Goal: Information Seeking & Learning: Learn about a topic

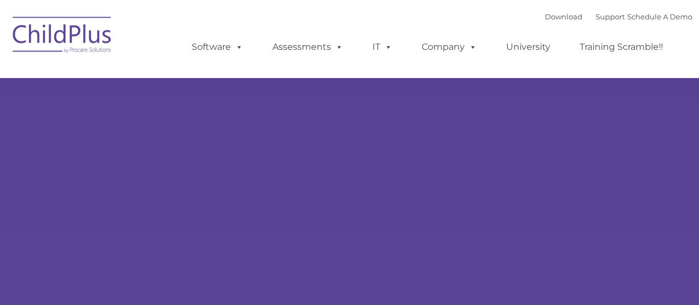
select select "MEDIUM"
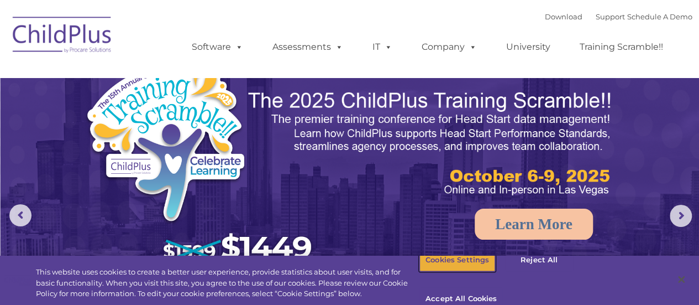
click at [445, 270] on button "Cookies Settings" at bounding box center [457, 259] width 76 height 23
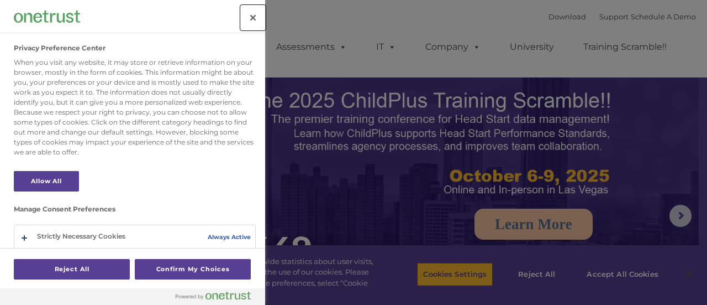
click at [255, 15] on button "Close" at bounding box center [253, 18] width 24 height 24
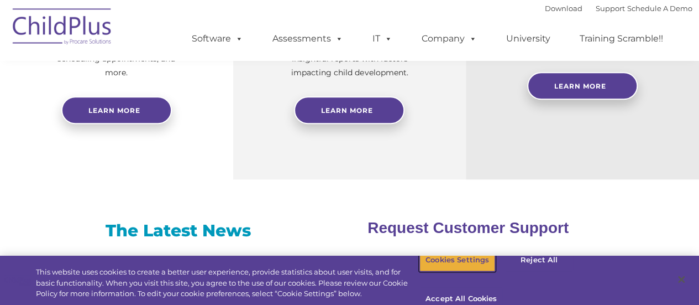
scroll to position [578, 0]
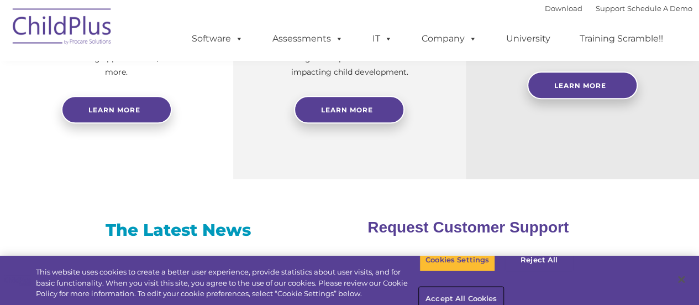
click at [503, 287] on button "Accept All Cookies" at bounding box center [460, 298] width 83 height 23
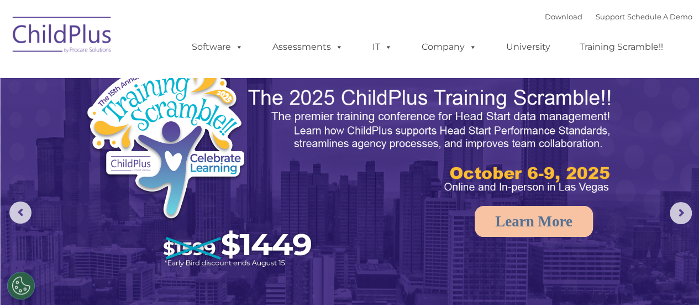
scroll to position [0, 0]
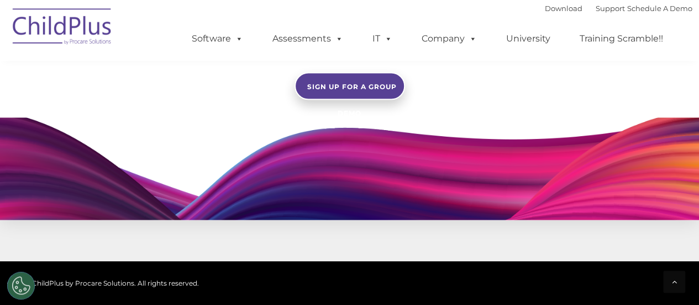
scroll to position [1175, 0]
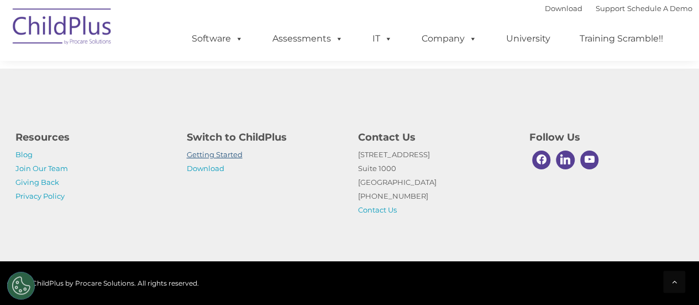
click at [222, 155] on link "Getting Started" at bounding box center [215, 154] width 56 height 9
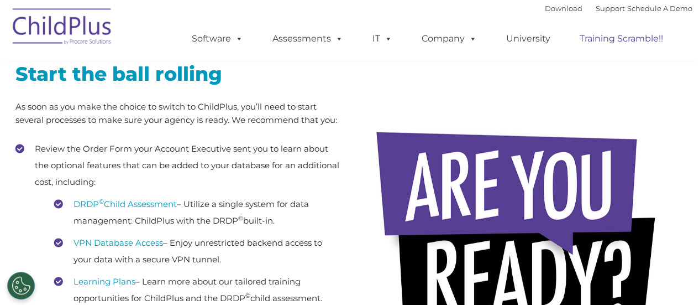
scroll to position [107, 0]
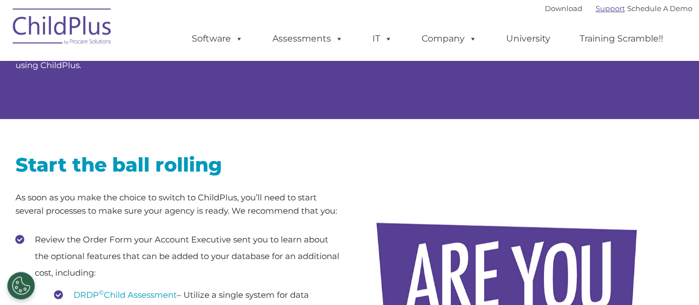
click at [596, 8] on link "Support" at bounding box center [610, 8] width 29 height 9
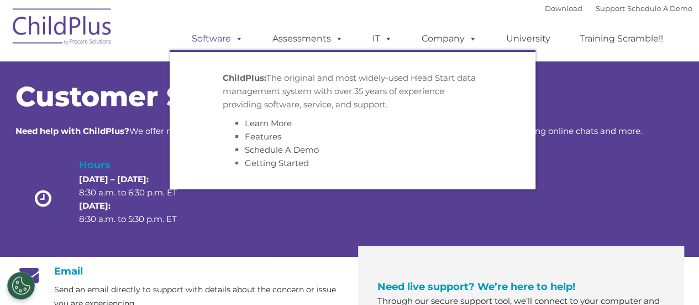
click at [218, 40] on link "Software" at bounding box center [218, 39] width 74 height 22
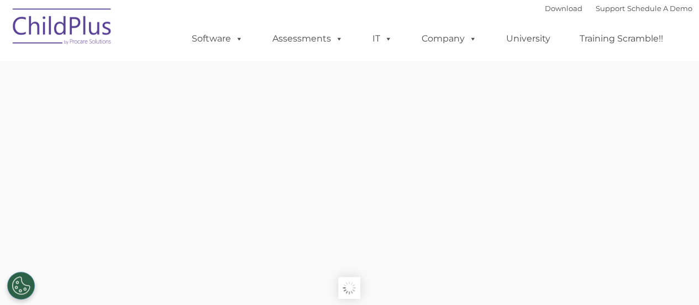
type input ""
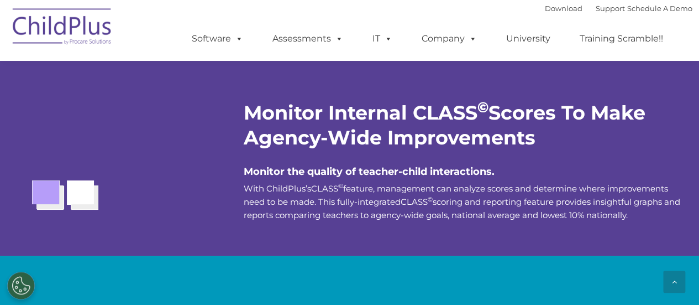
scroll to position [2008, 0]
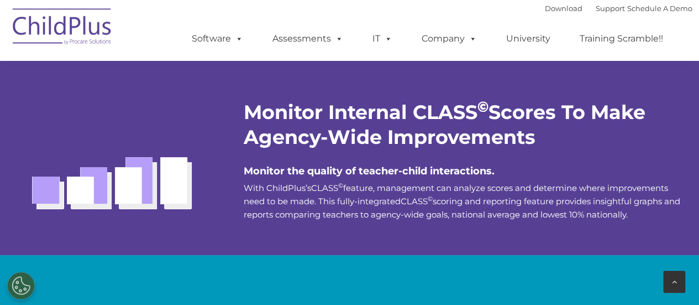
click at [664, 286] on div at bounding box center [674, 281] width 22 height 22
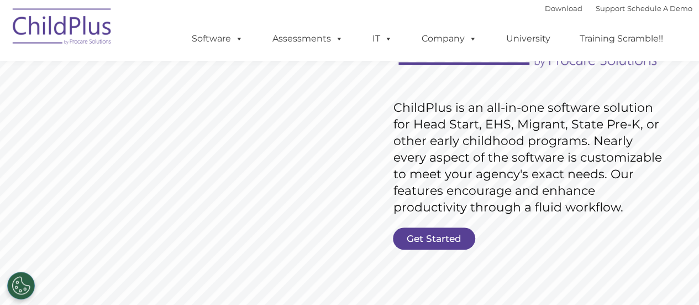
scroll to position [145, 0]
click at [433, 244] on link "Get Started" at bounding box center [434, 238] width 82 height 22
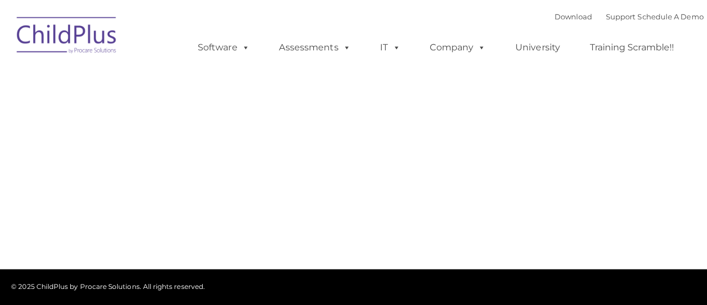
type input ""
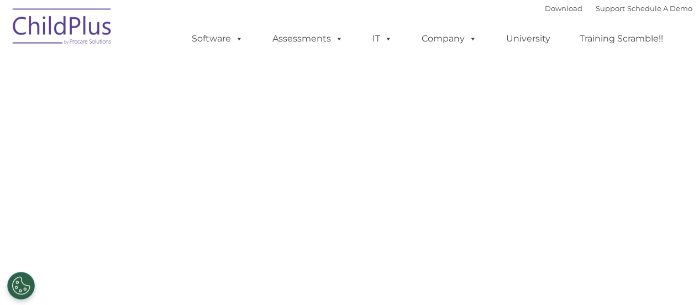
select select "MEDIUM"
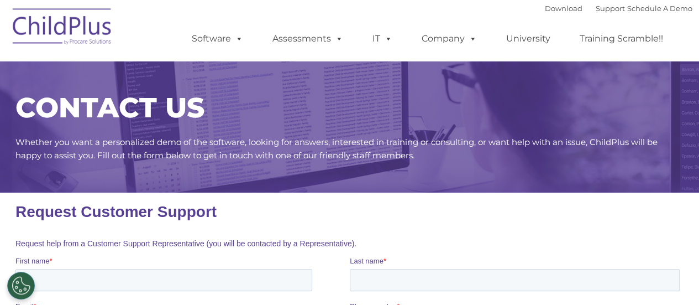
click at [464, 3] on div "Download Support | Schedule A Demo  MENU MENU Software ChildPlus: The original…" at bounding box center [431, 30] width 523 height 61
